Goal: Task Accomplishment & Management: Manage account settings

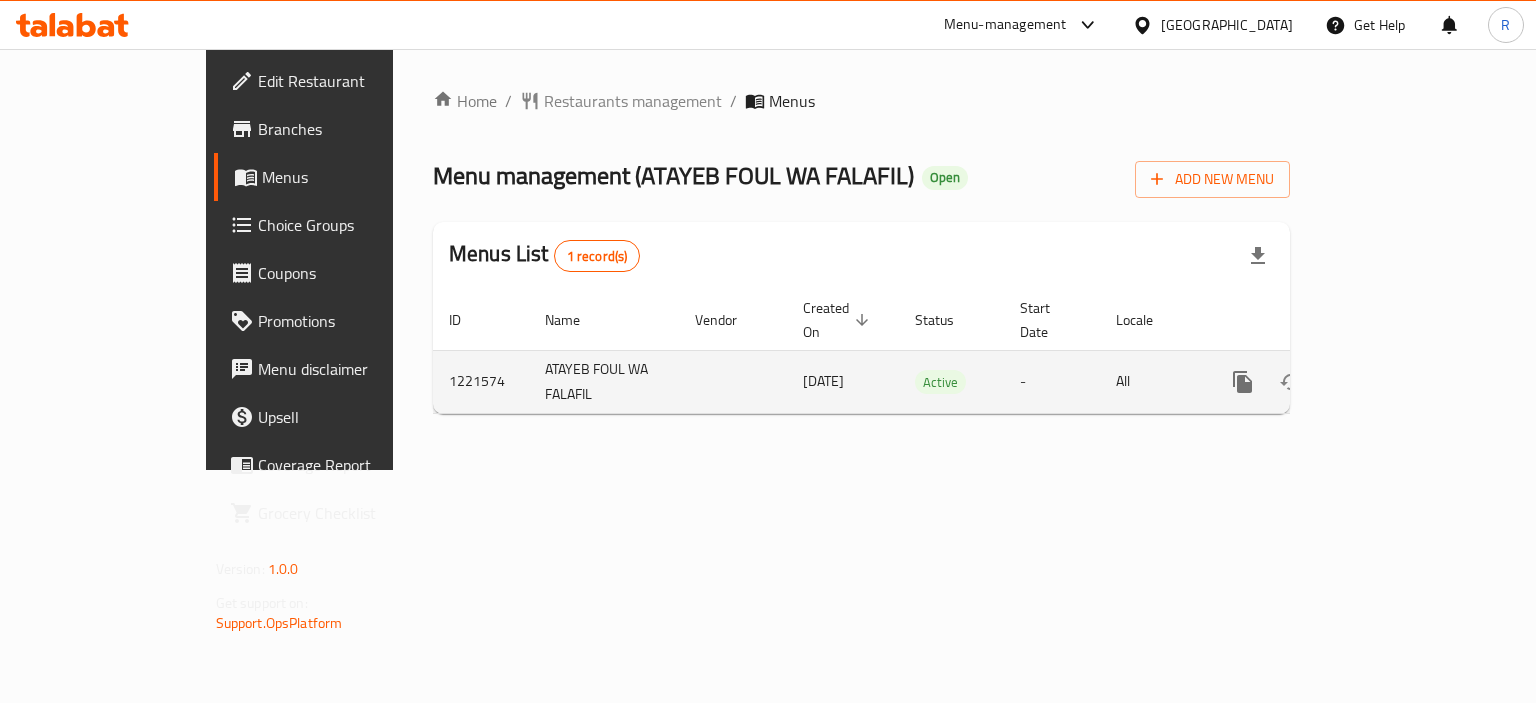
click at [1411, 358] on link "enhanced table" at bounding box center [1387, 382] width 48 height 48
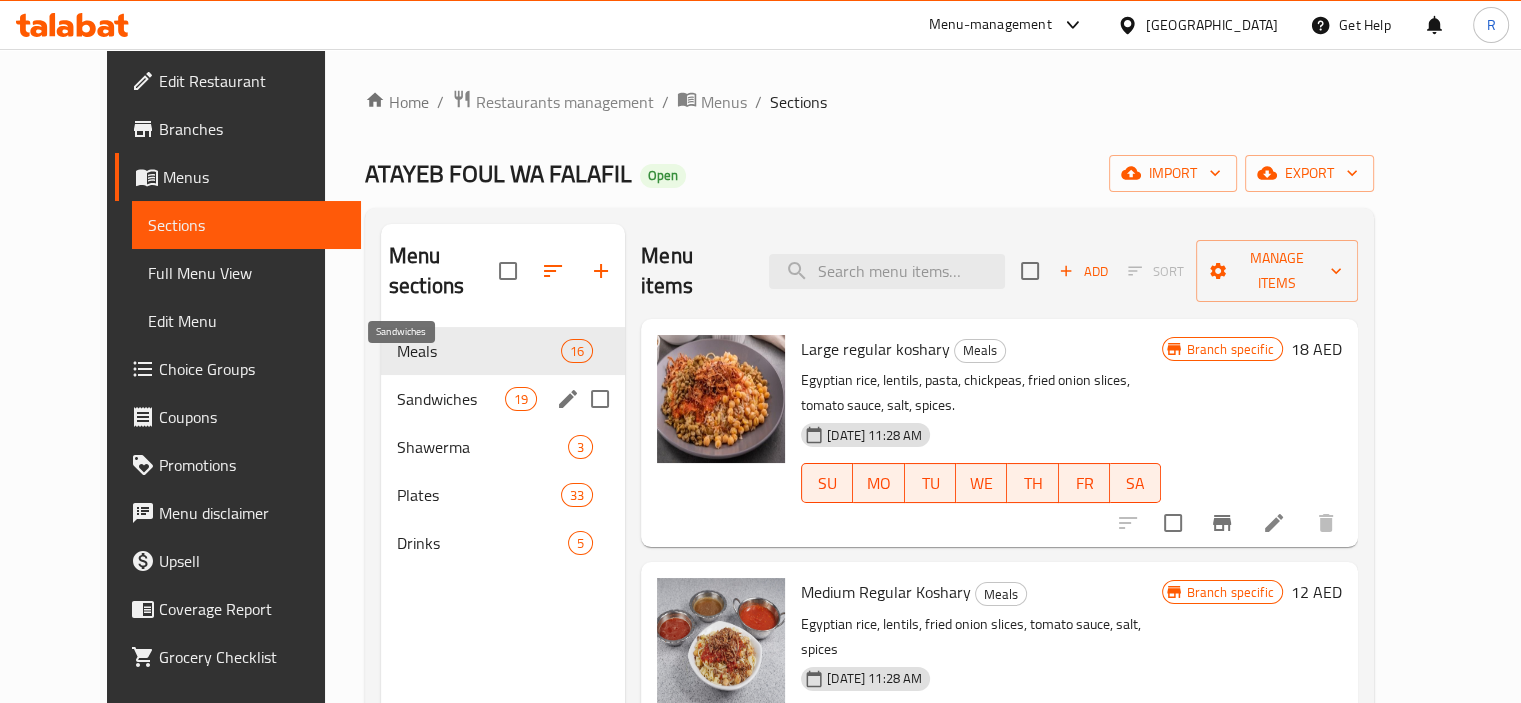
click at [412, 387] on span "Sandwiches" at bounding box center [451, 399] width 108 height 24
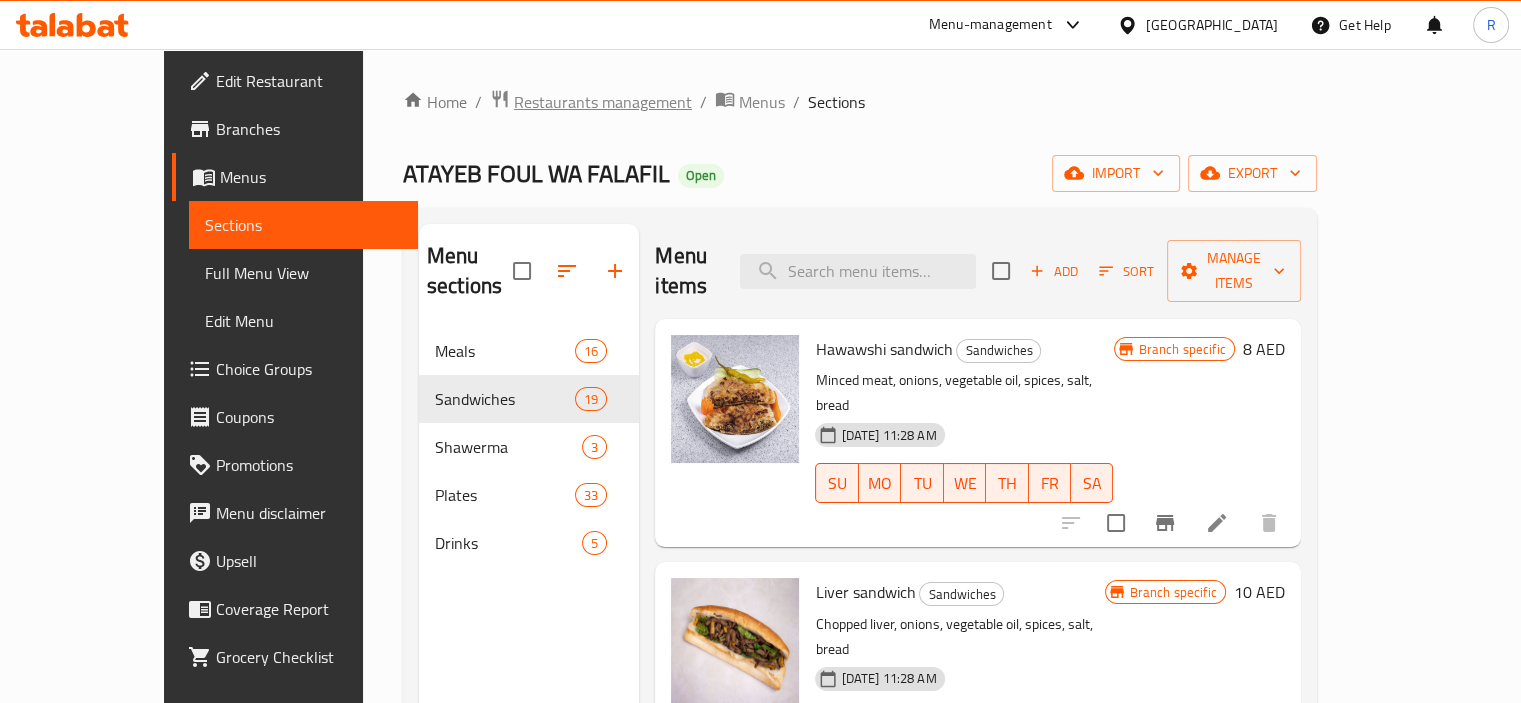
click at [514, 104] on span "Restaurants management" at bounding box center [603, 102] width 178 height 24
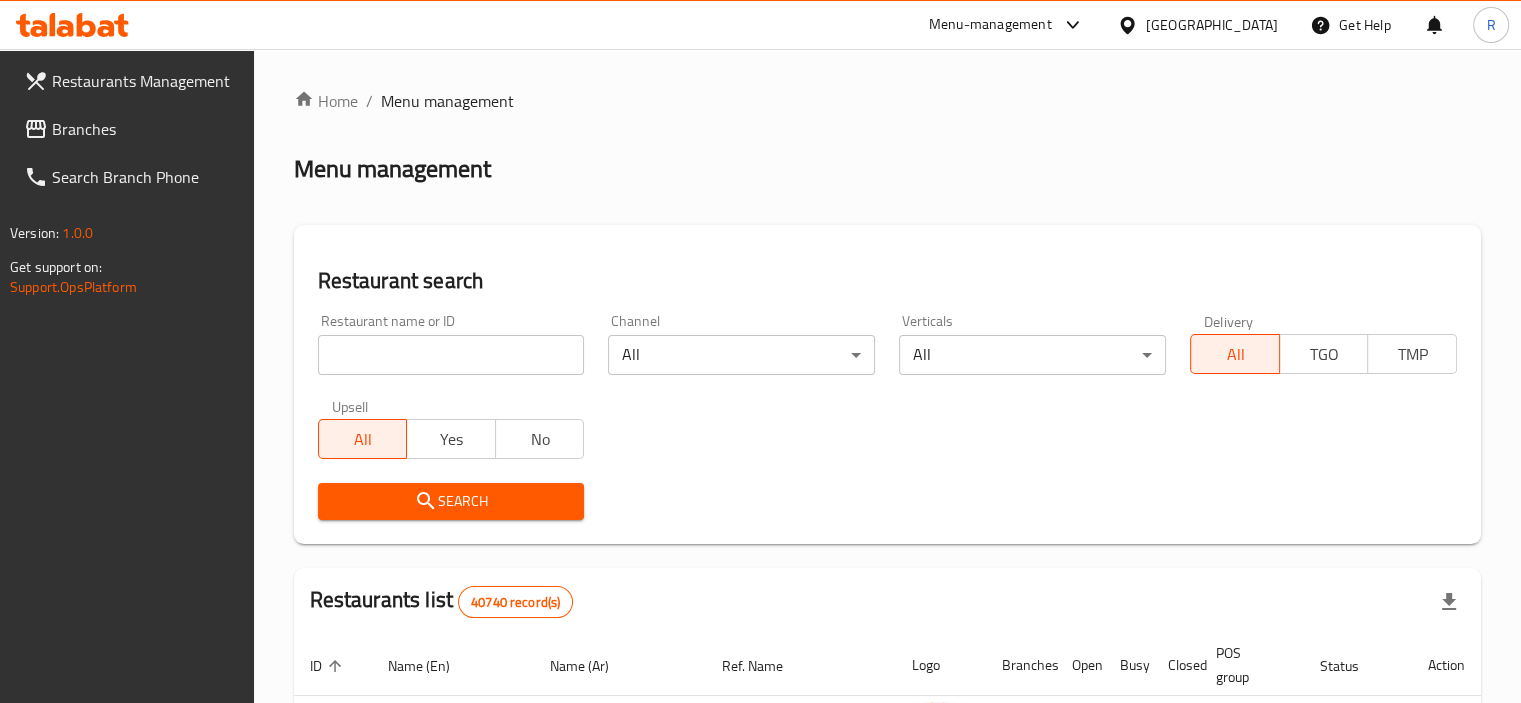
click at [464, 364] on input "search" at bounding box center [451, 355] width 267 height 40
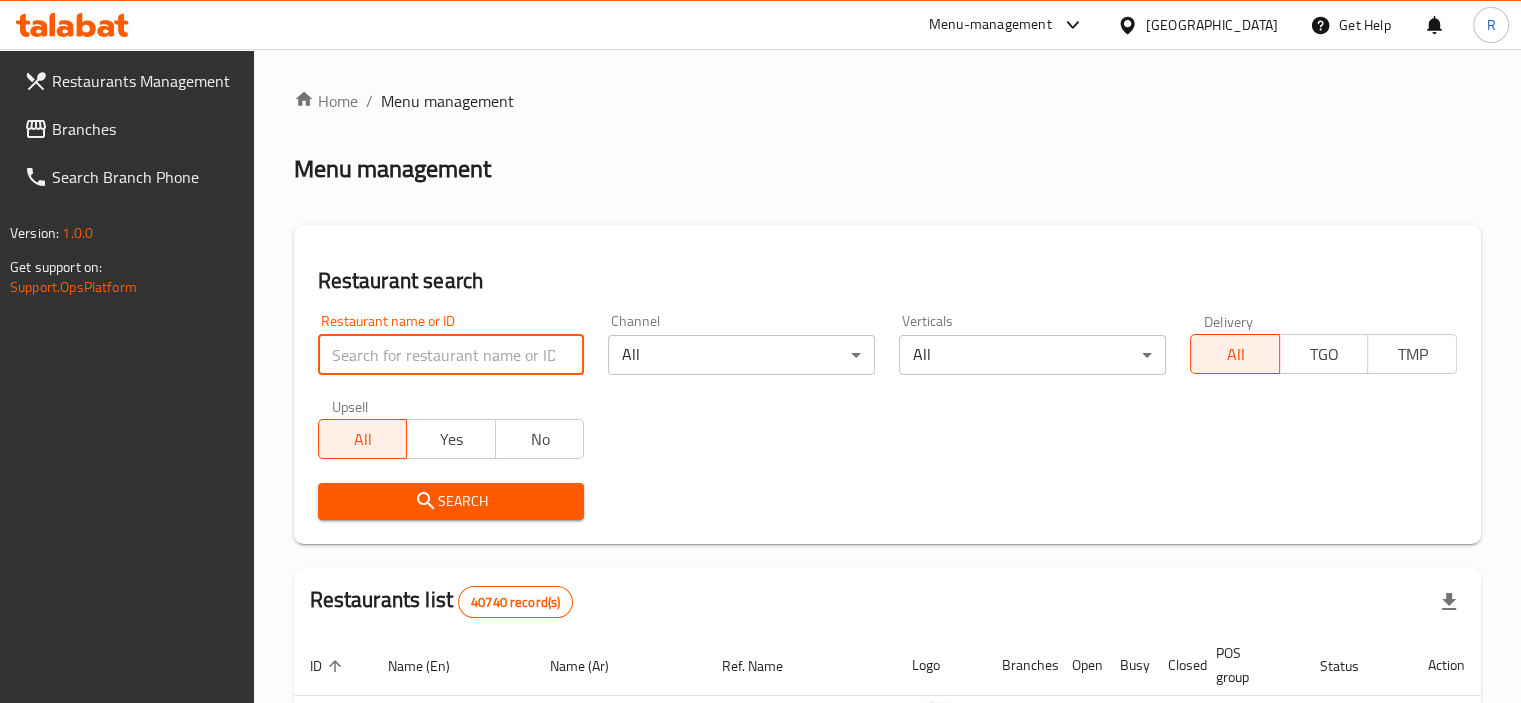
paste input "656617"
type input "656617"
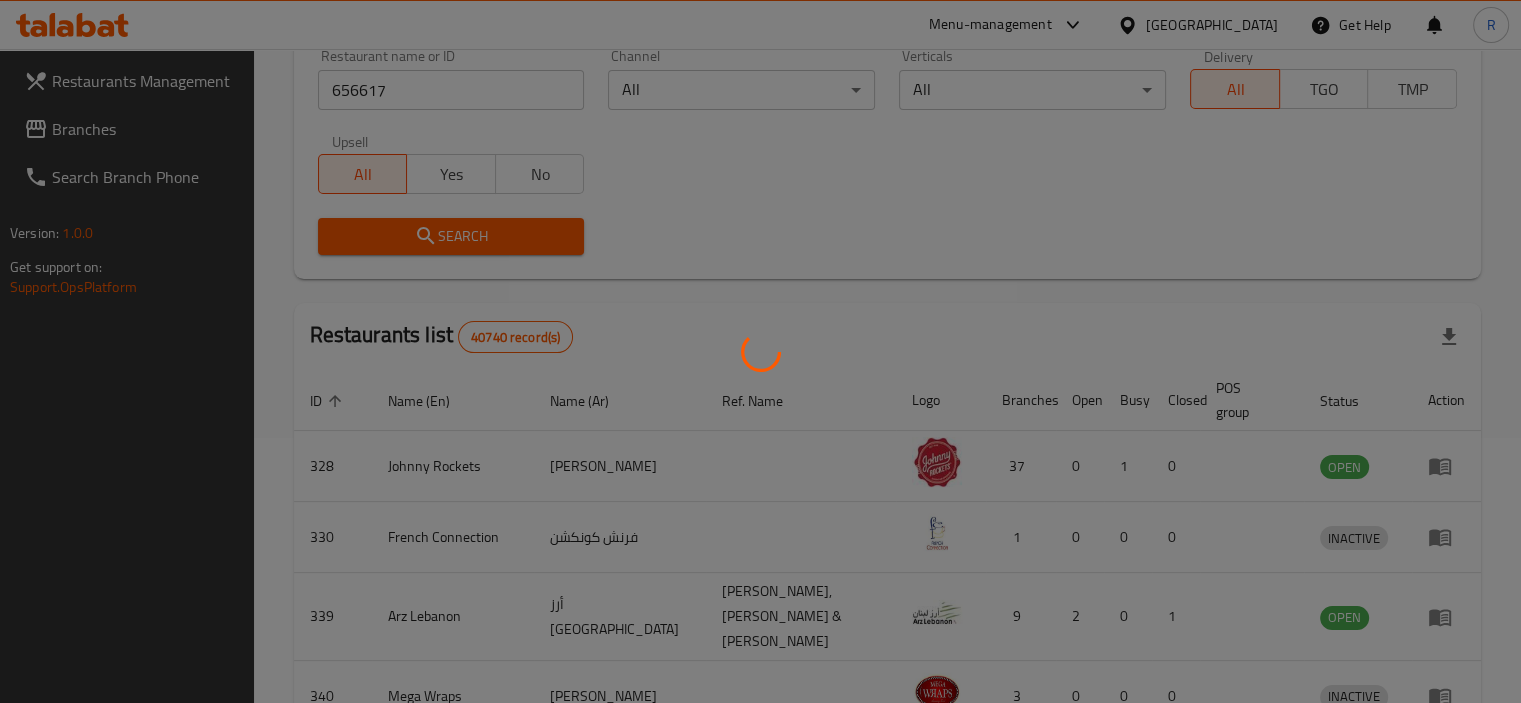
scroll to position [148, 0]
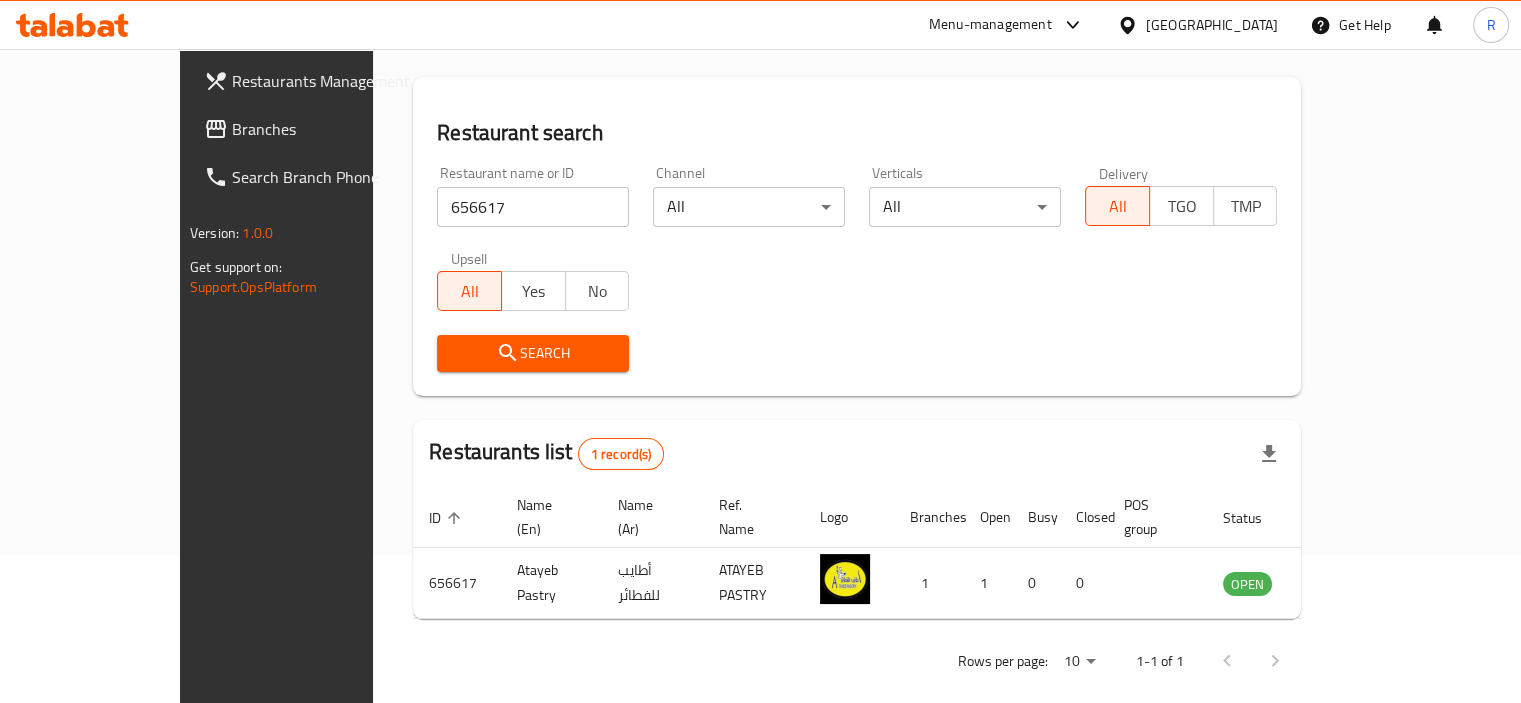
click at [704, 390] on div "Restaurant search Restaurant name or ID 656617 Restaurant name or ID Channel Al…" at bounding box center [857, 236] width 888 height 319
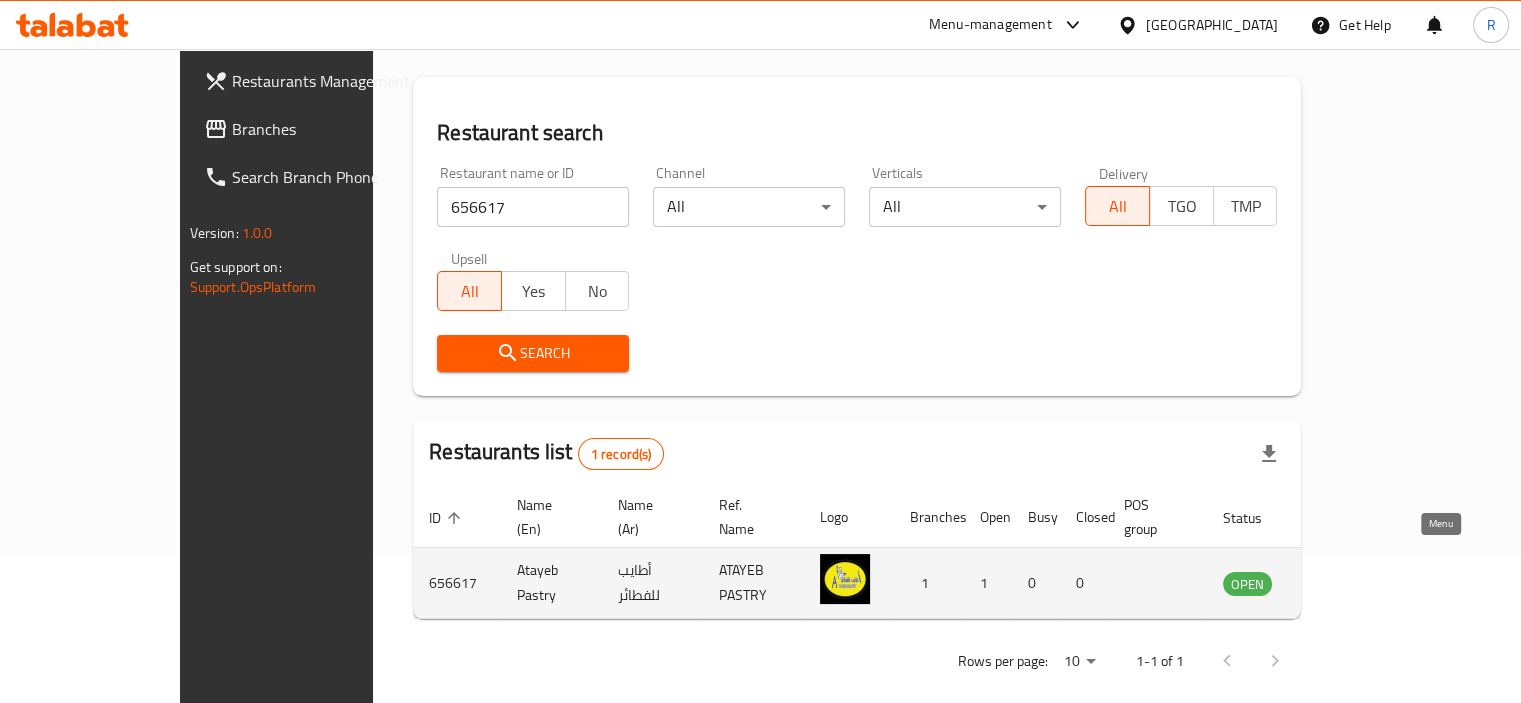
click at [1351, 576] on icon "enhanced table" at bounding box center [1340, 584] width 22 height 17
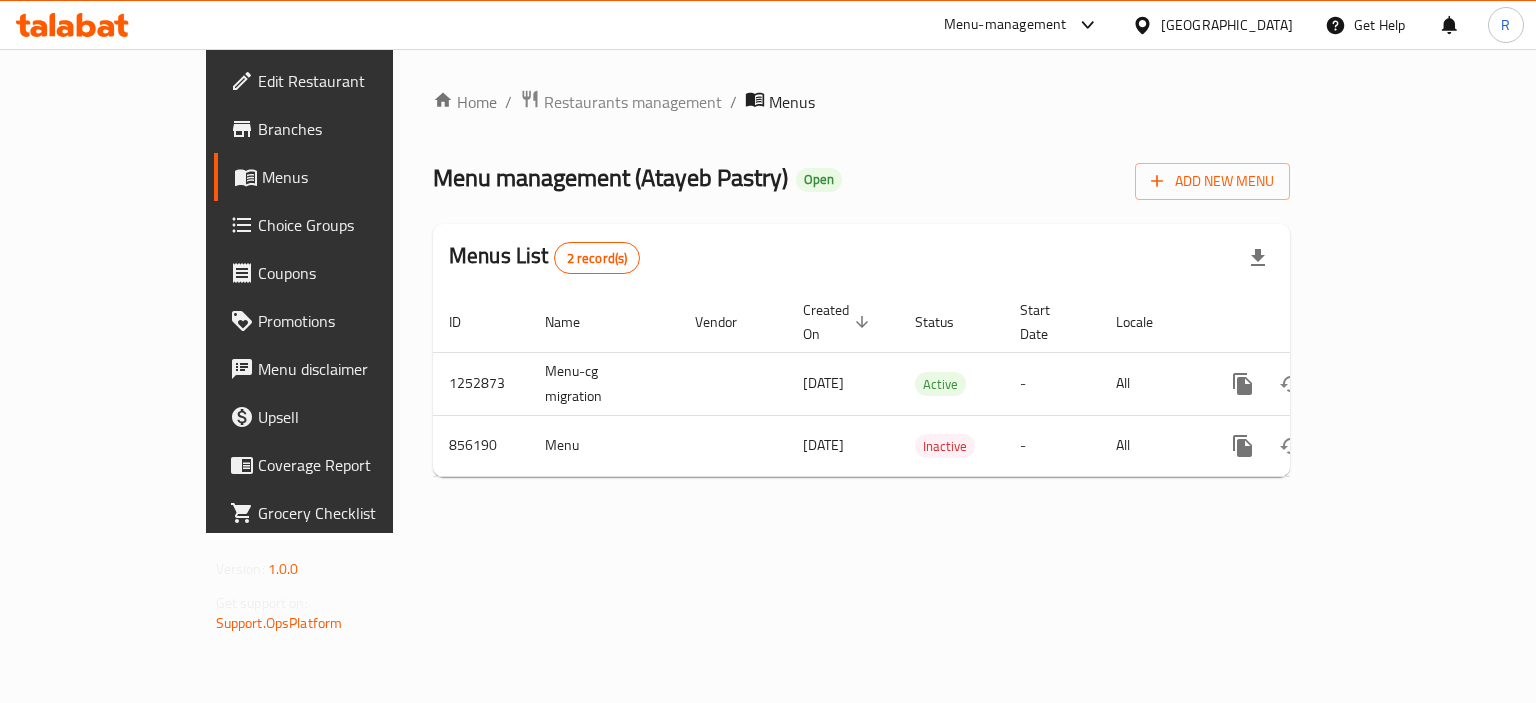
click at [258, 83] on span "Edit Restaurant" at bounding box center [352, 81] width 189 height 24
